Goal: Find specific page/section: Find specific page/section

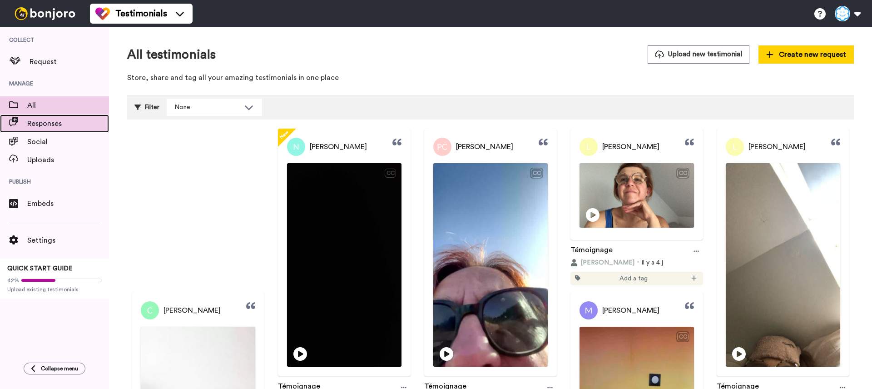
click at [71, 120] on span "Responses" at bounding box center [68, 123] width 82 height 11
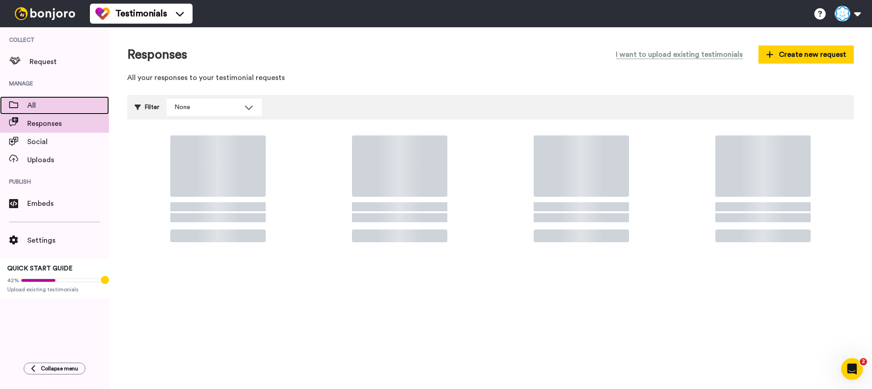
click at [72, 110] on span "All" at bounding box center [68, 105] width 82 height 11
